Goal: Task Accomplishment & Management: Manage account settings

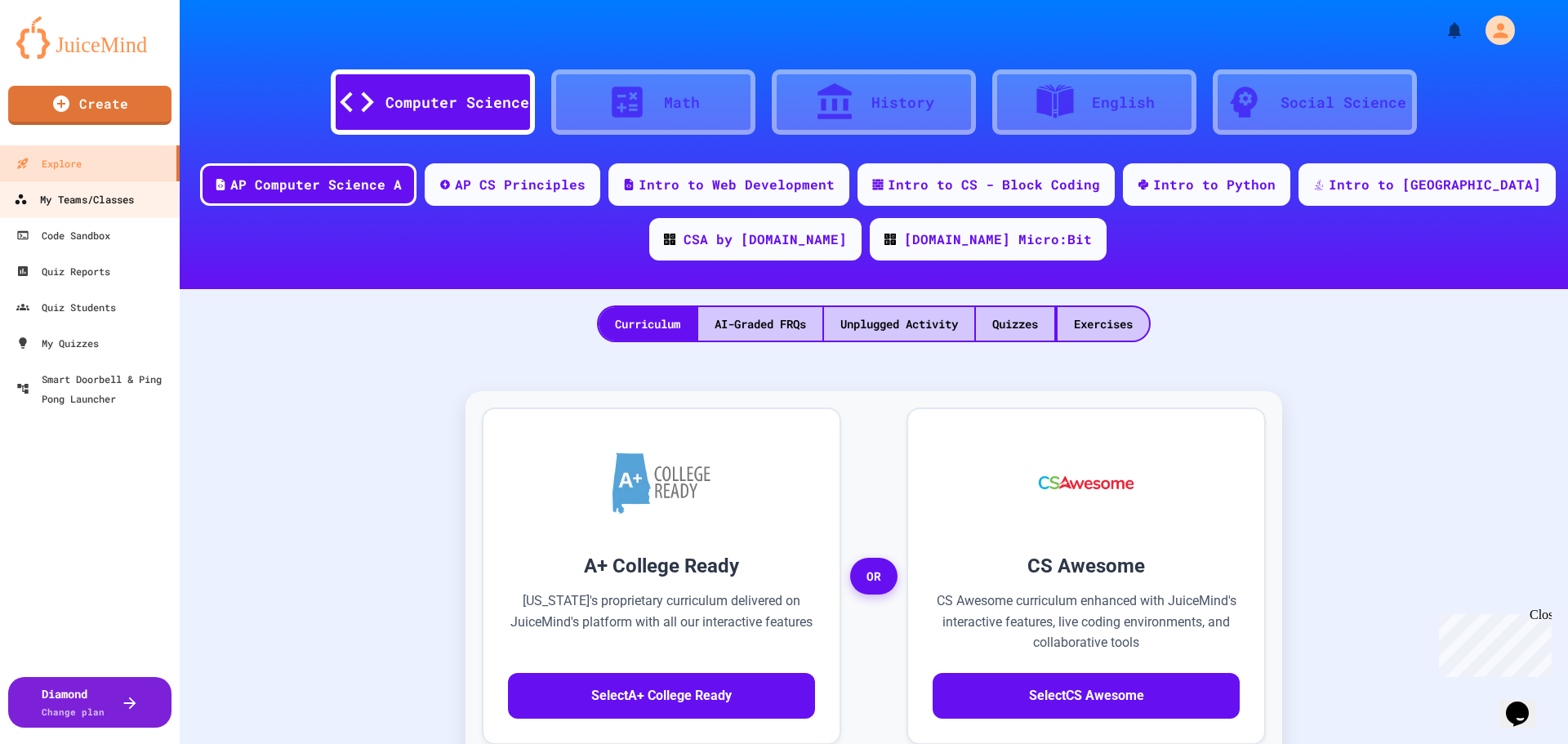
click at [64, 196] on div "My Teams/Classes" at bounding box center [74, 199] width 120 height 21
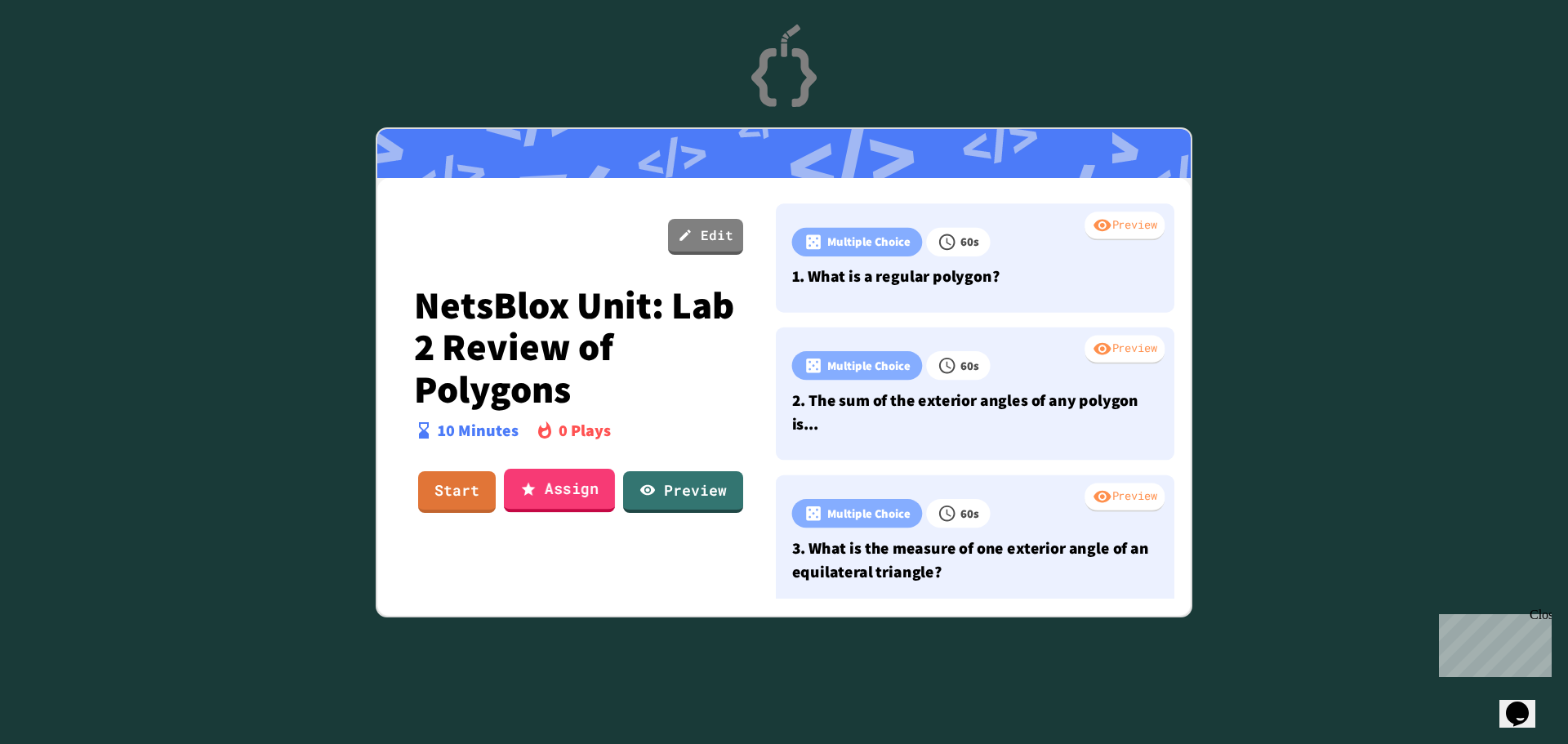
click at [578, 494] on link "Assign" at bounding box center [560, 490] width 112 height 44
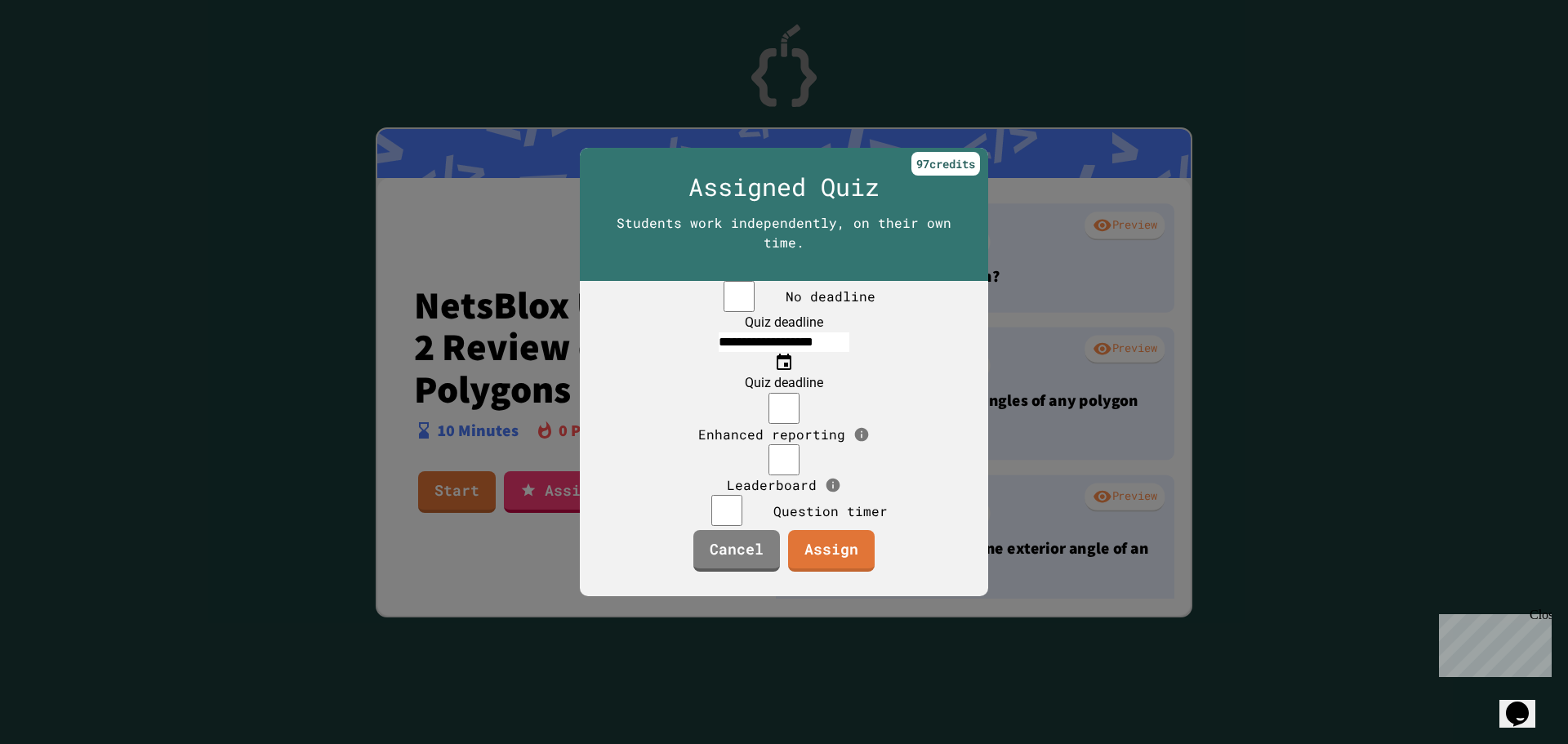
click at [791, 356] on icon "Choose date, selected date is Sep 27, 2025" at bounding box center [784, 361] width 15 height 17
click at [1000, 649] on div at bounding box center [784, 372] width 1568 height 744
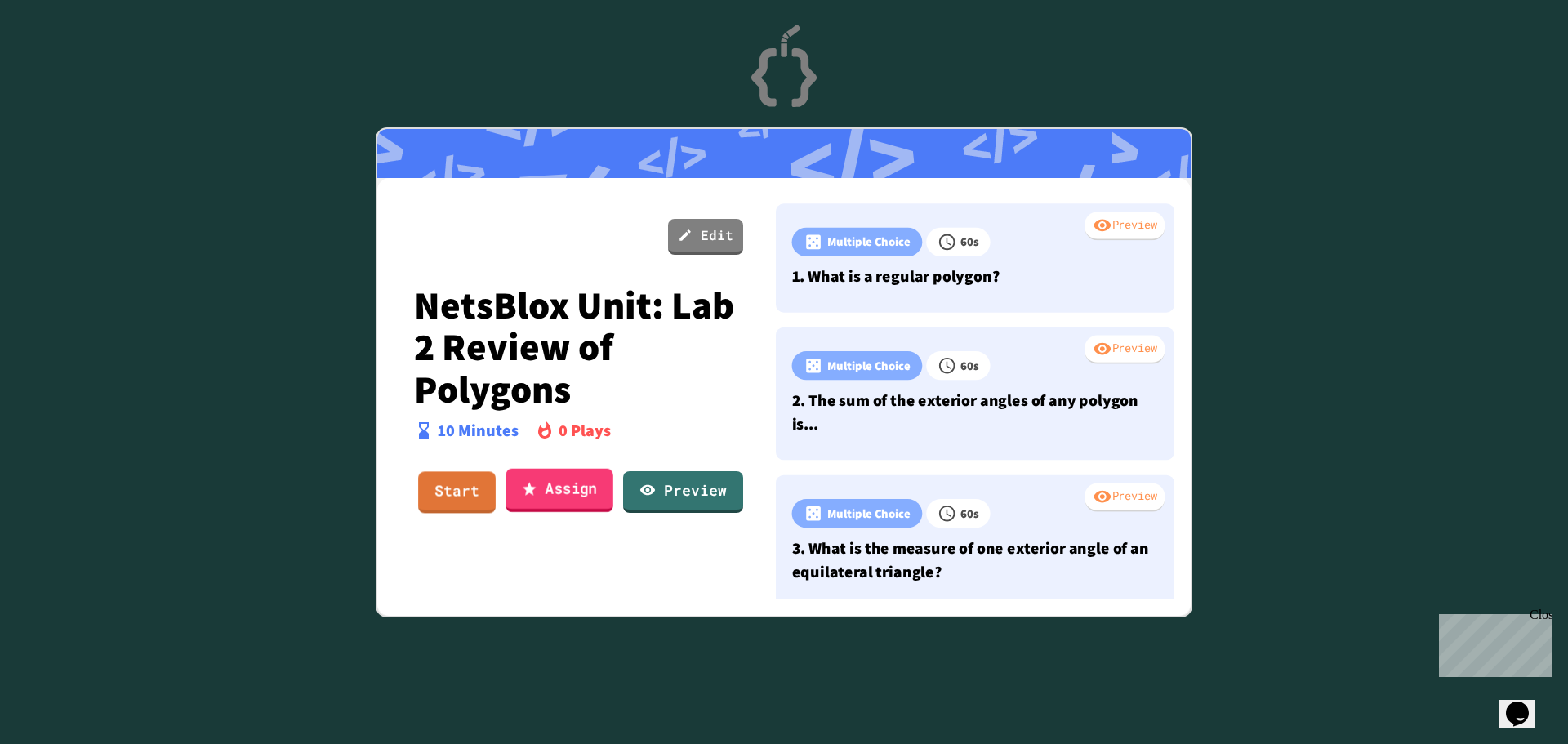
click at [584, 487] on link "Assign" at bounding box center [559, 489] width 108 height 44
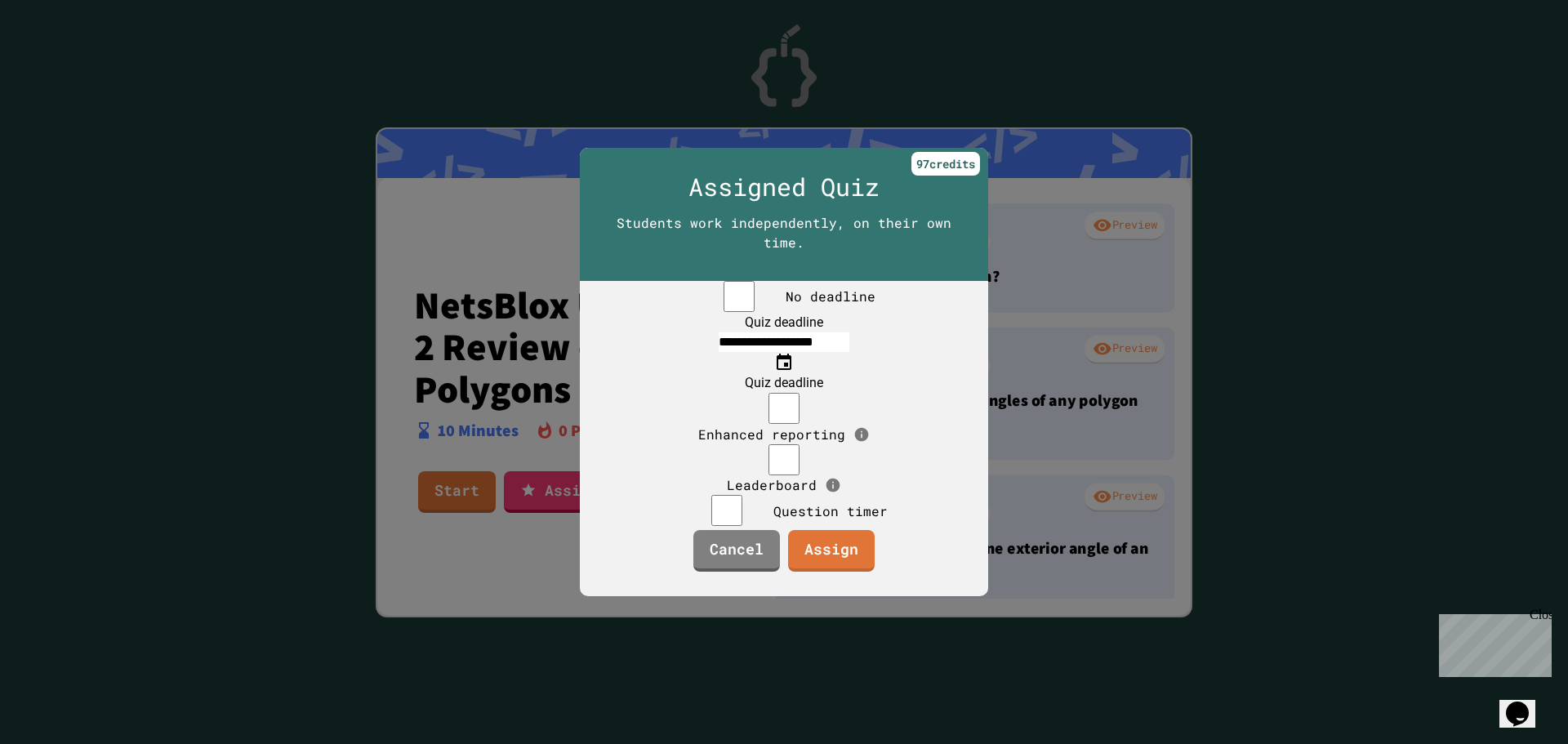
click at [728, 350] on input "**********" at bounding box center [784, 342] width 130 height 20
click at [778, 348] on input "**********" at bounding box center [784, 342] width 130 height 20
click at [773, 348] on input "**********" at bounding box center [784, 342] width 130 height 20
type input "**********"
click at [912, 152] on div "97 credit s" at bounding box center [946, 164] width 69 height 24
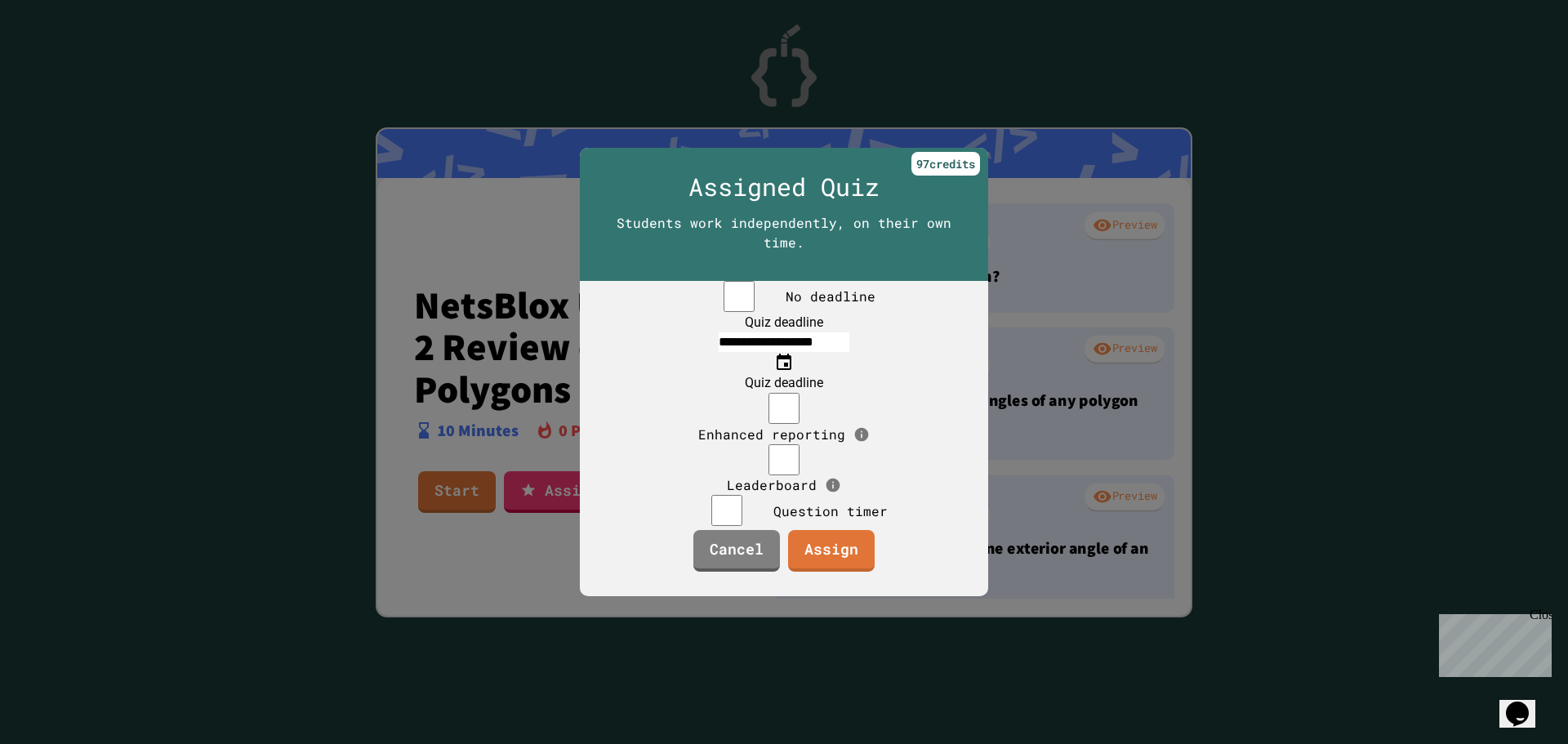
click at [912, 152] on div "97 credit s" at bounding box center [946, 164] width 69 height 24
click at [923, 152] on div "97 credit s" at bounding box center [946, 164] width 69 height 24
click at [837, 564] on link "Assign" at bounding box center [831, 550] width 84 height 44
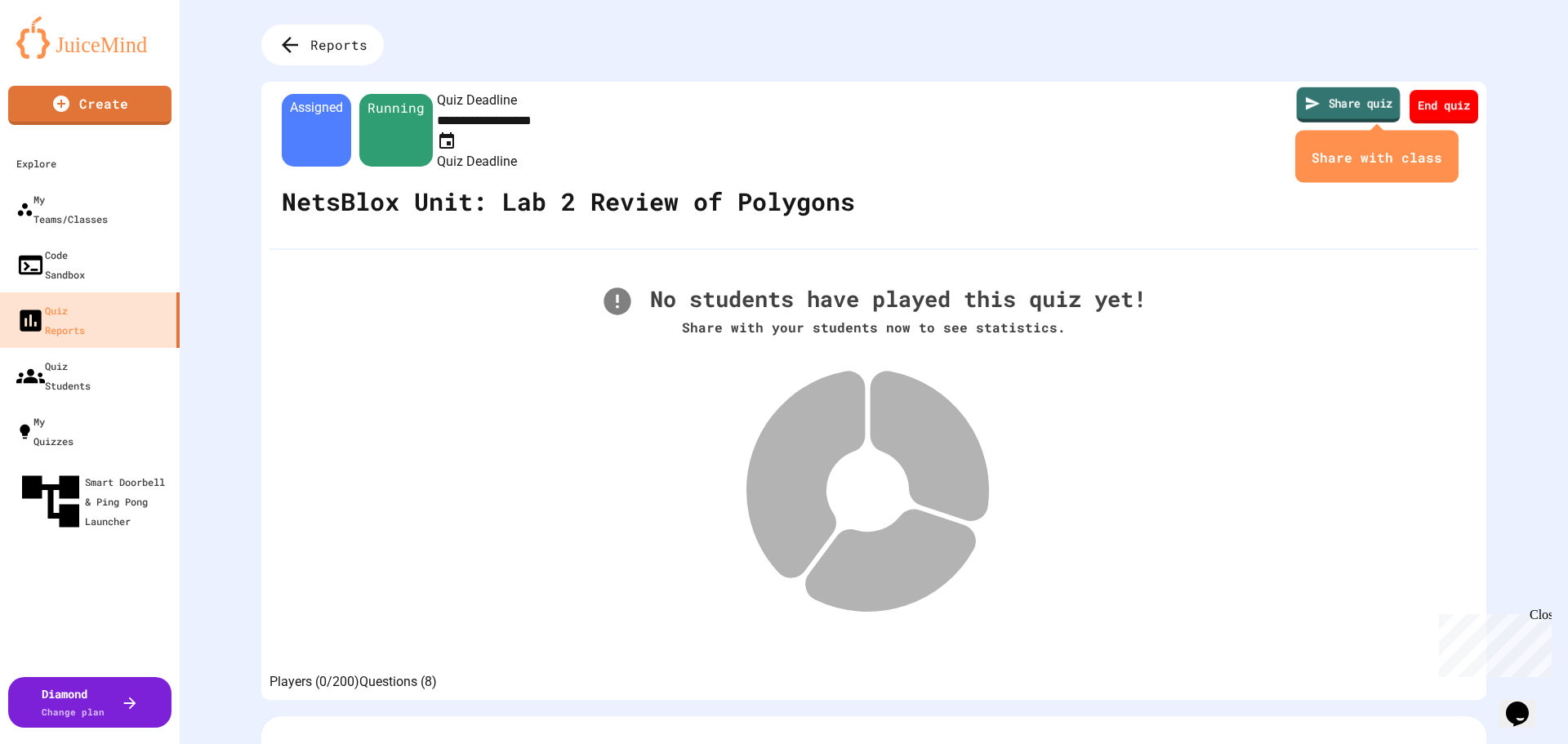
click at [1333, 107] on link "Share quiz" at bounding box center [1348, 106] width 104 height 36
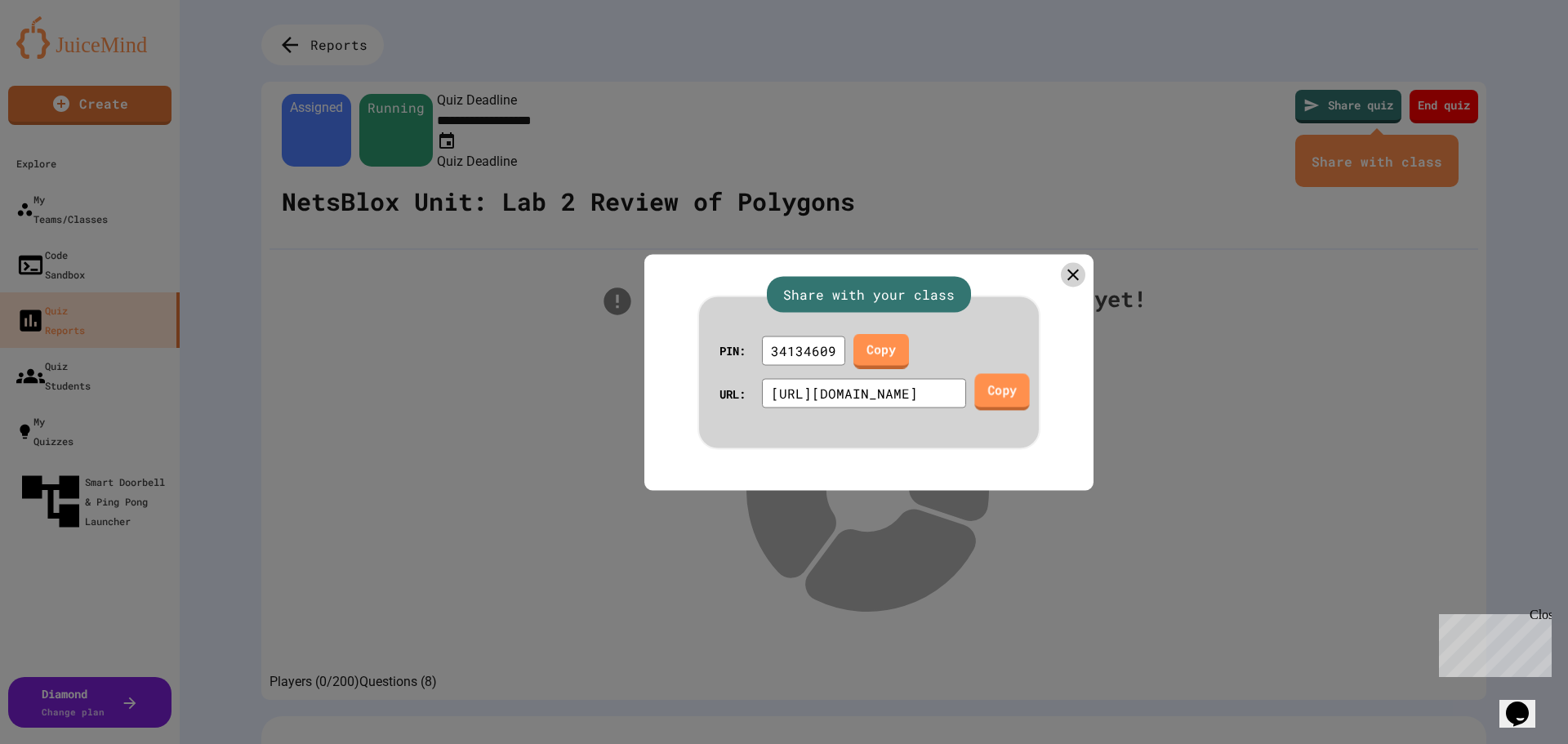
click at [1015, 387] on link "Copy" at bounding box center [1001, 391] width 54 height 37
click at [1063, 263] on icon at bounding box center [1074, 274] width 22 height 22
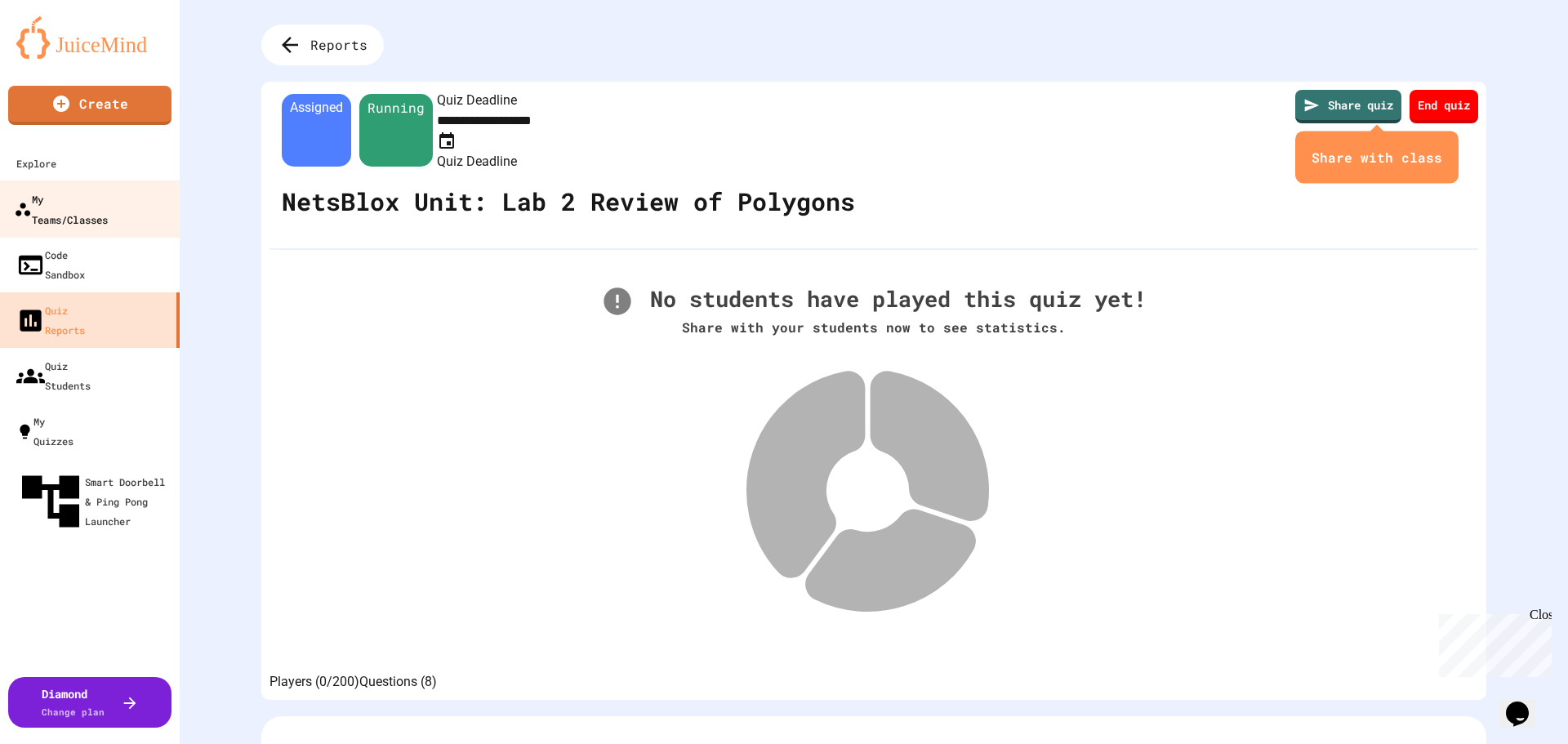
click at [78, 207] on div "My Teams/Classes" at bounding box center [60, 208] width 94 height 40
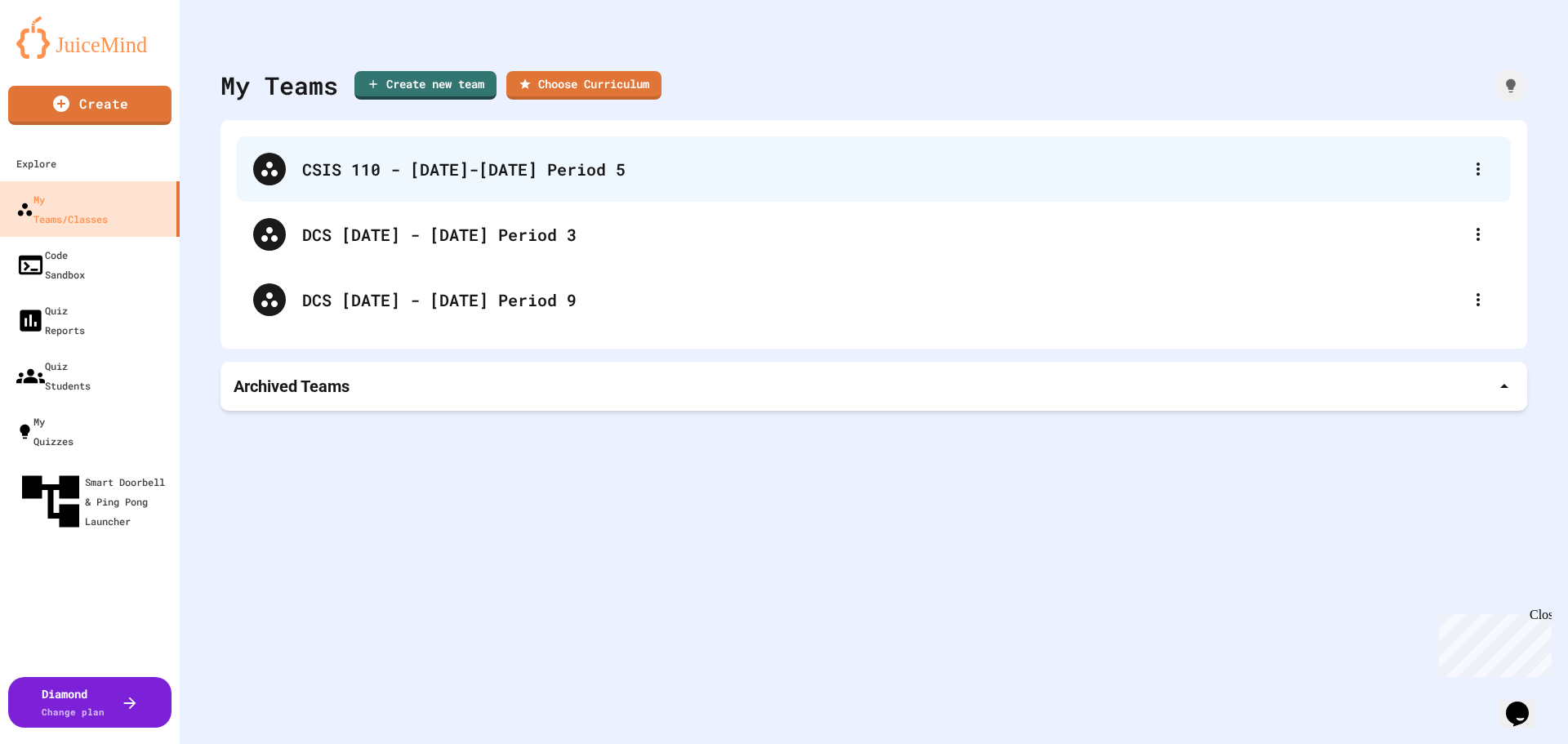
click at [492, 168] on div "CSIS 110 - [DATE]-[DATE] Period 5" at bounding box center [881, 169] width 1159 height 25
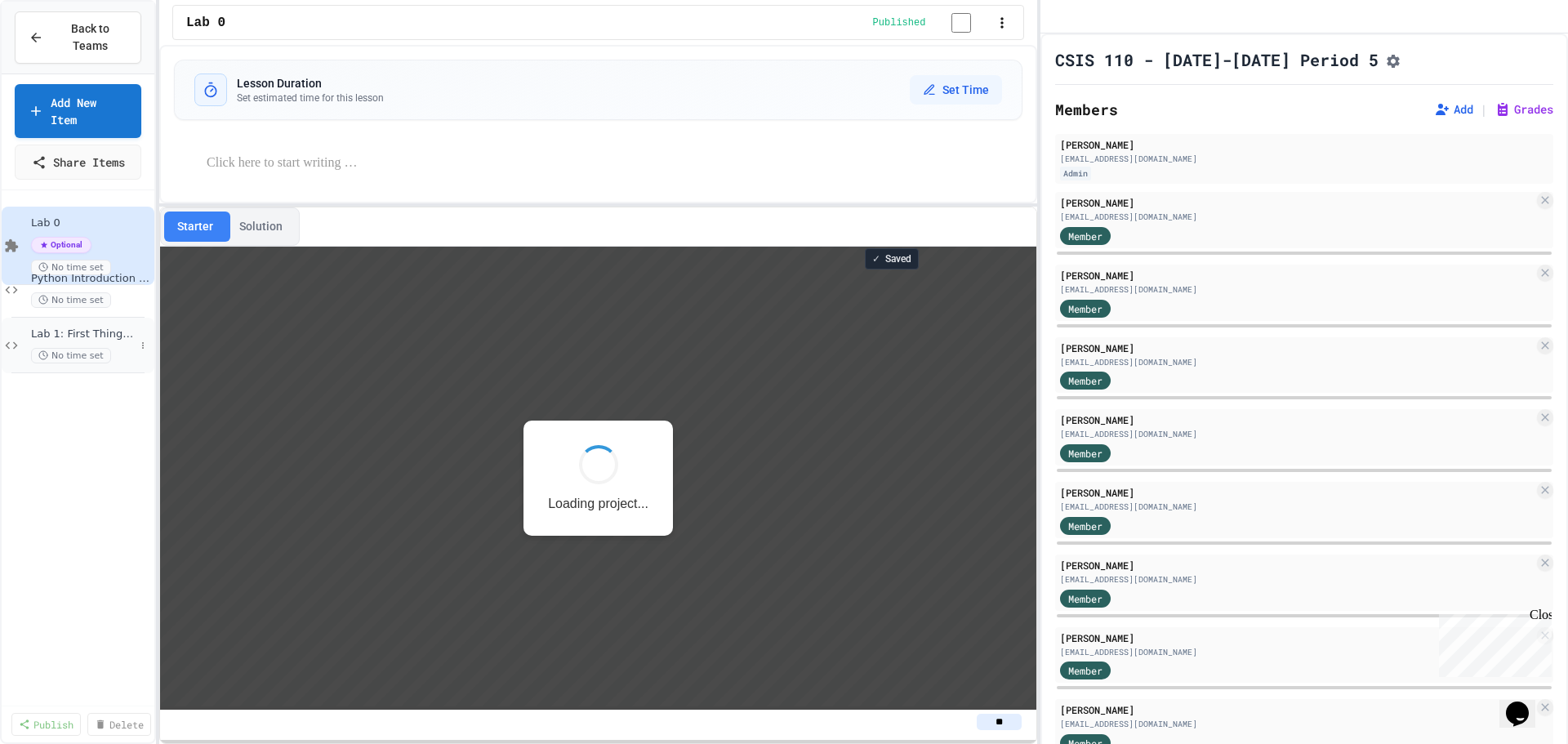
scroll to position [2, 0]
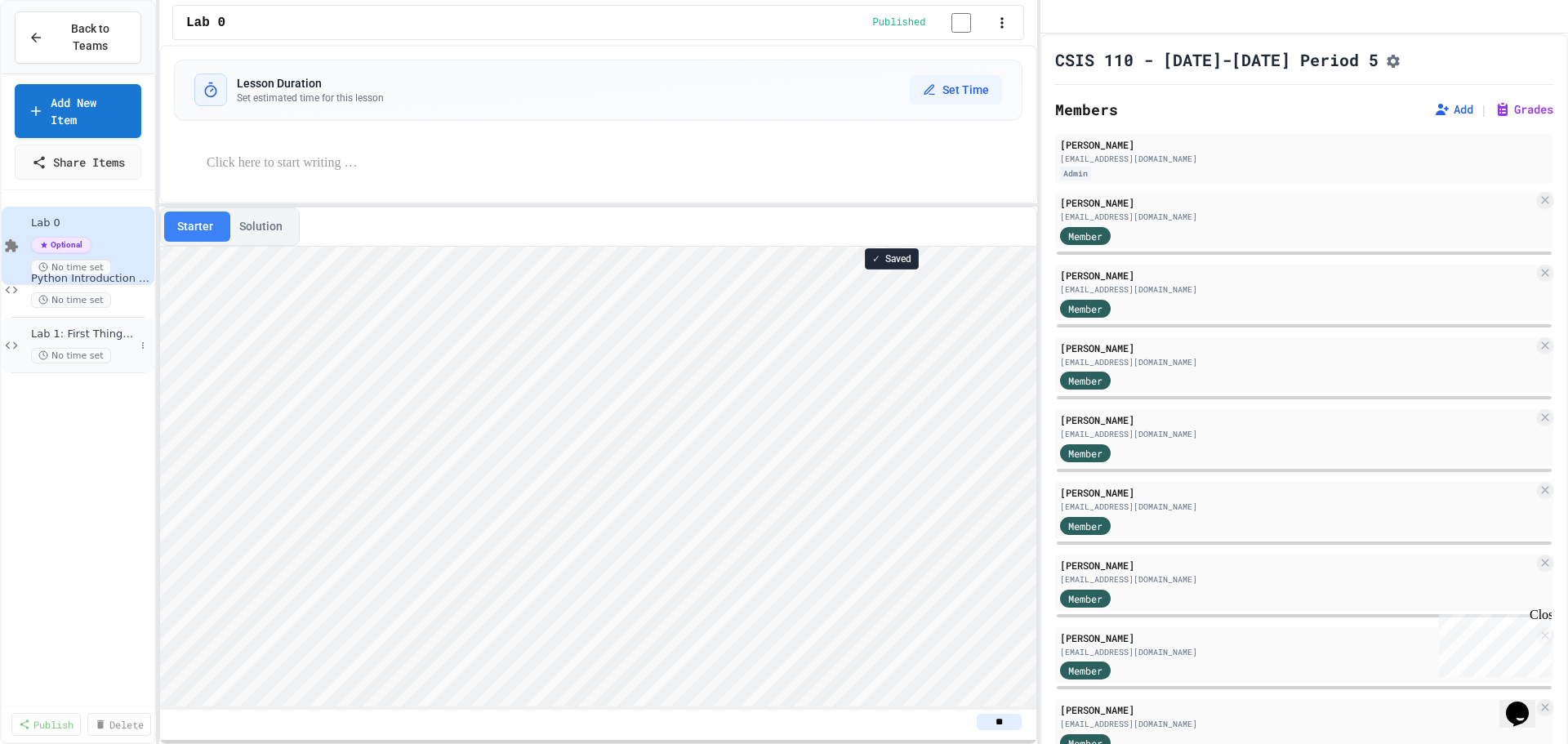
click at [87, 328] on span "Lab 1: First Things First" at bounding box center [82, 335] width 104 height 14
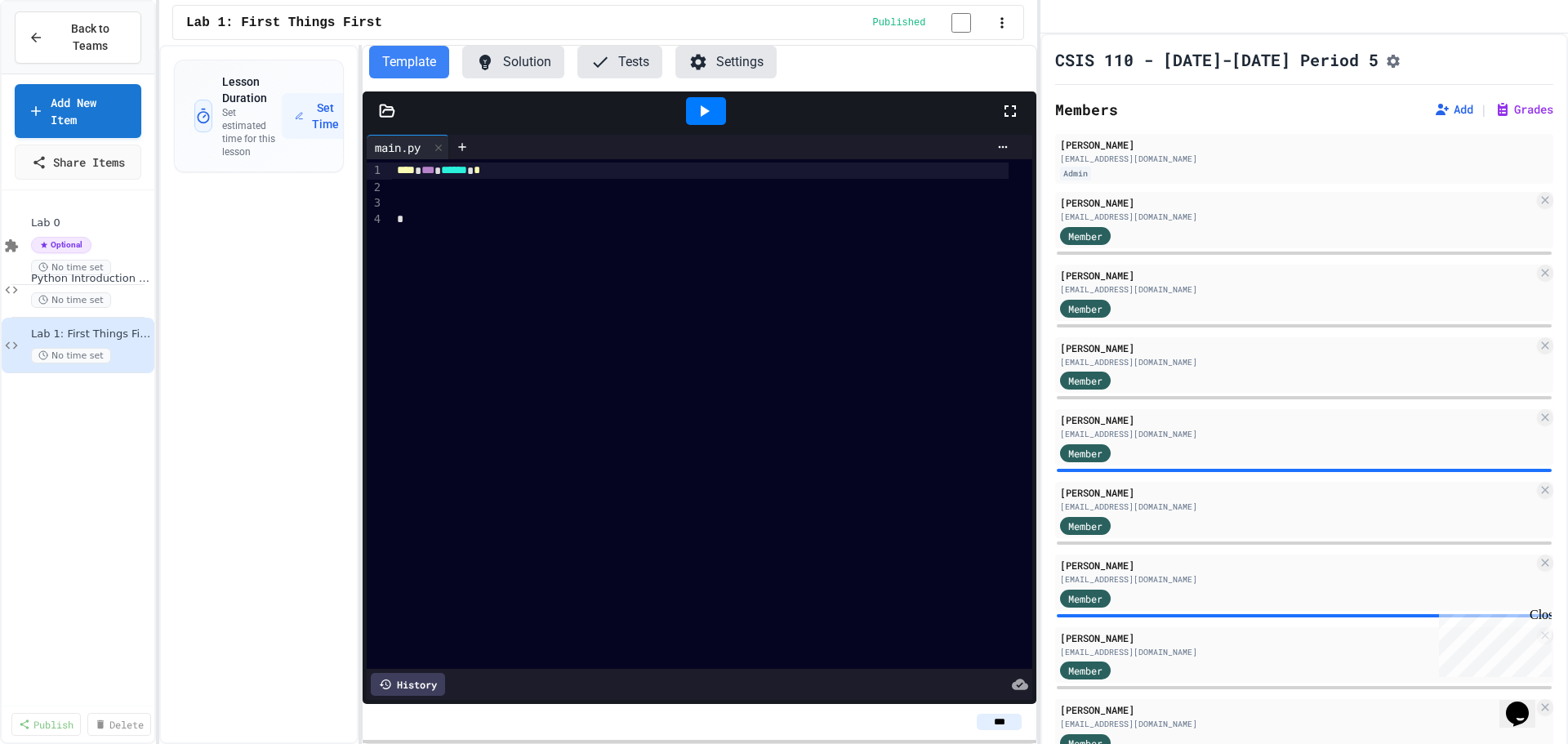
scroll to position [296, 0]
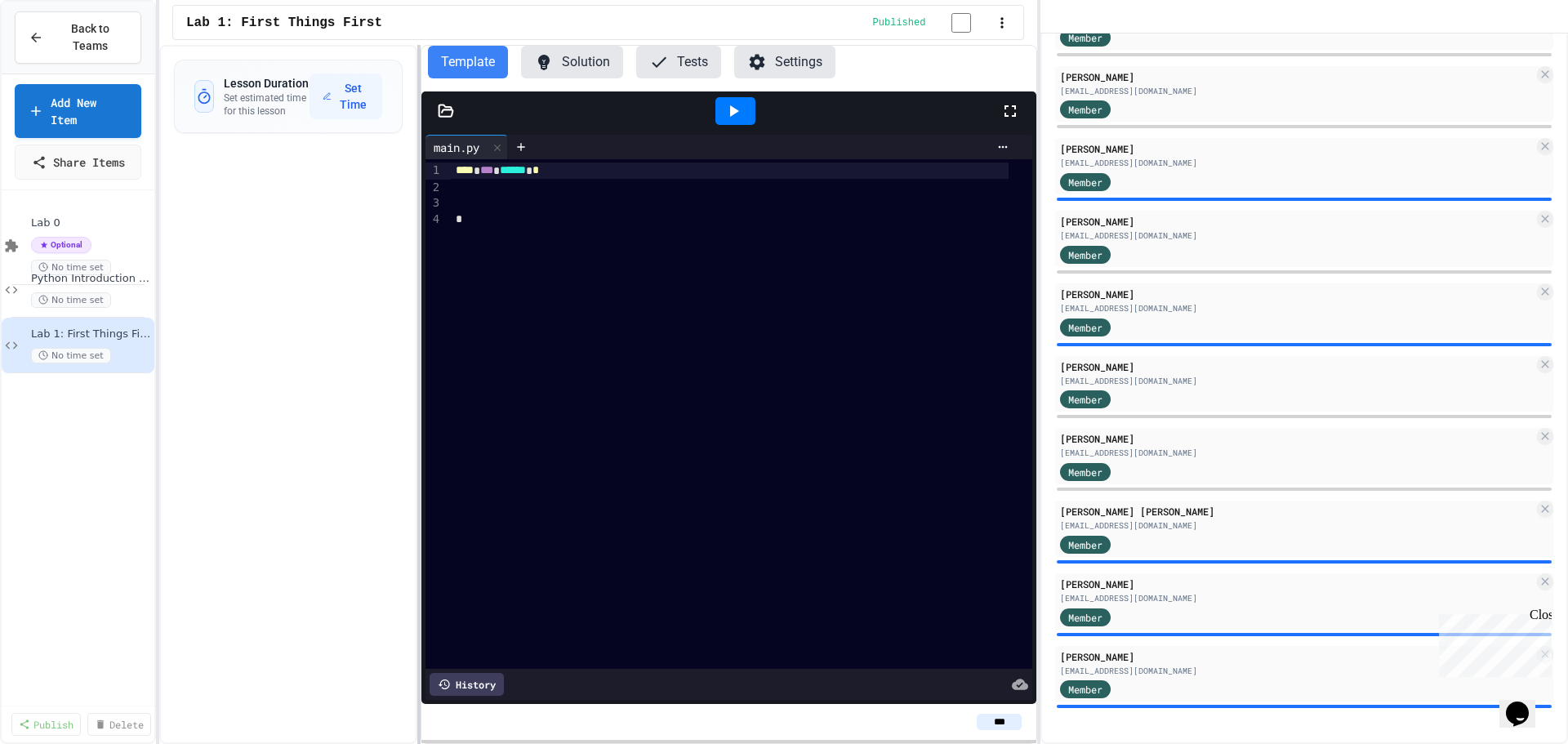
click at [417, 350] on div at bounding box center [418, 395] width 3 height 699
